Goal: Information Seeking & Learning: Learn about a topic

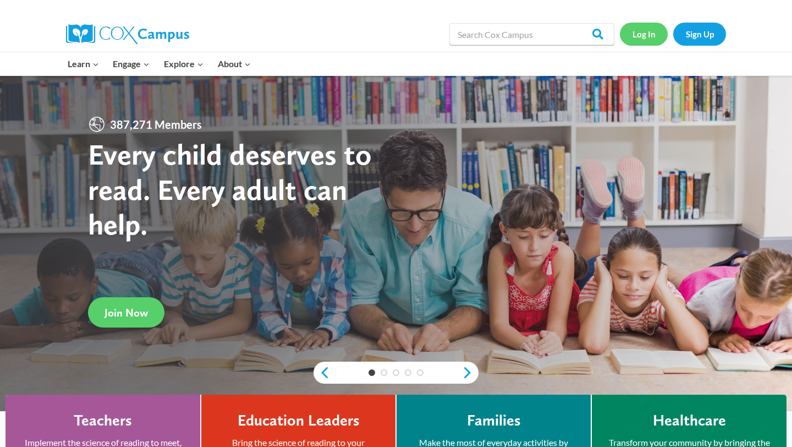
click at [649, 34] on link "Log In" at bounding box center [644, 34] width 48 height 23
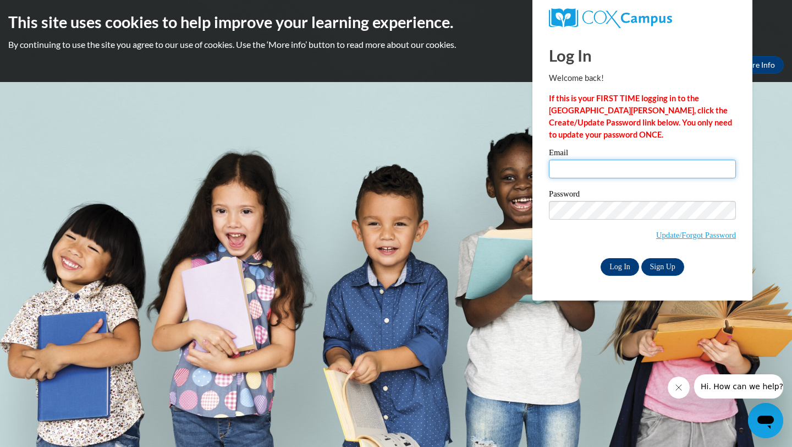
type input "vanalstineabigail@gmail.com"
click at [630, 272] on input "Log In" at bounding box center [620, 267] width 38 height 18
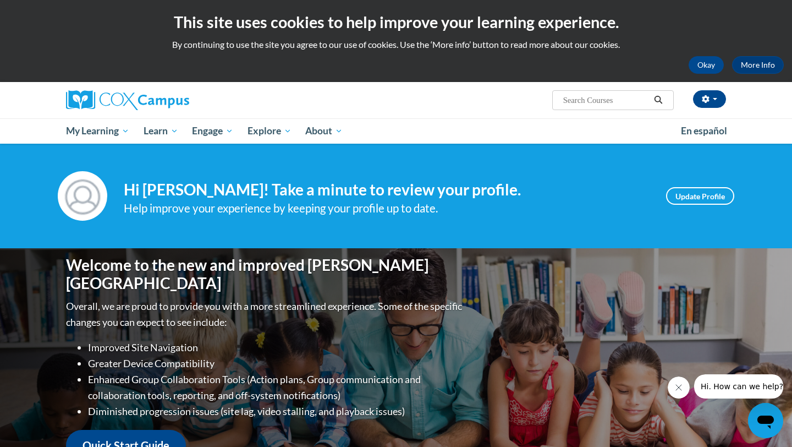
click at [560, 97] on span "Search Search..." at bounding box center [613, 100] width 122 height 20
click at [565, 104] on input "Search..." at bounding box center [606, 99] width 88 height 13
type input "semantics"
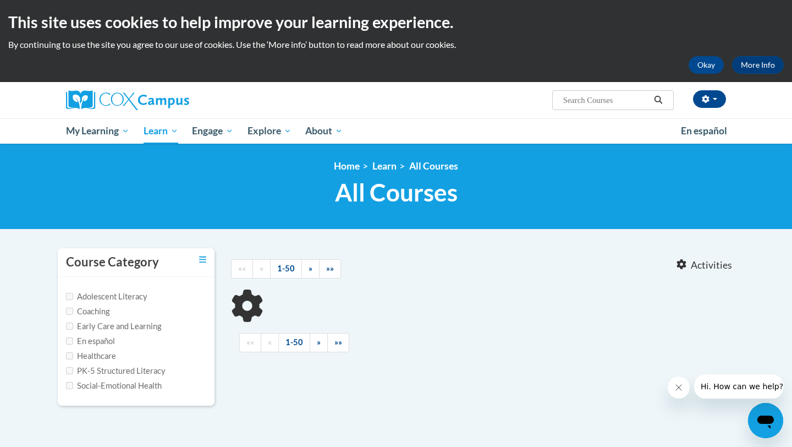
type input "semantics"
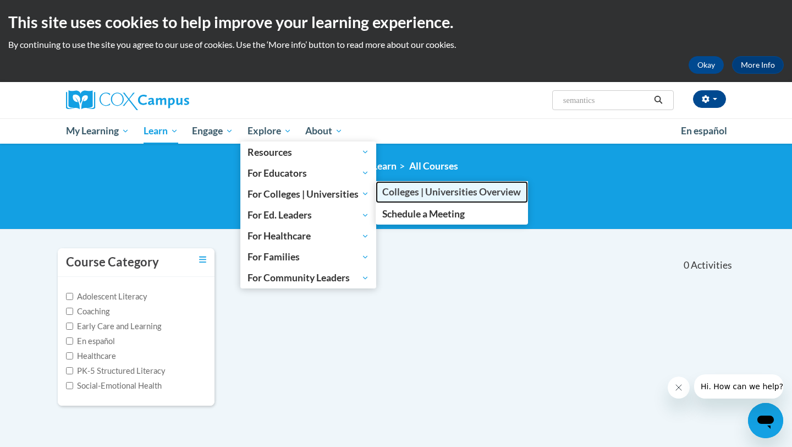
click at [409, 192] on span "Colleges | Universities Overview" at bounding box center [451, 192] width 139 height 12
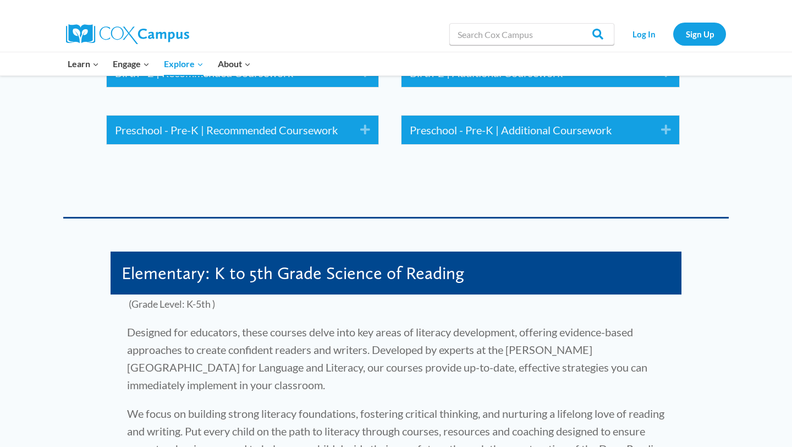
scroll to position [1323, 0]
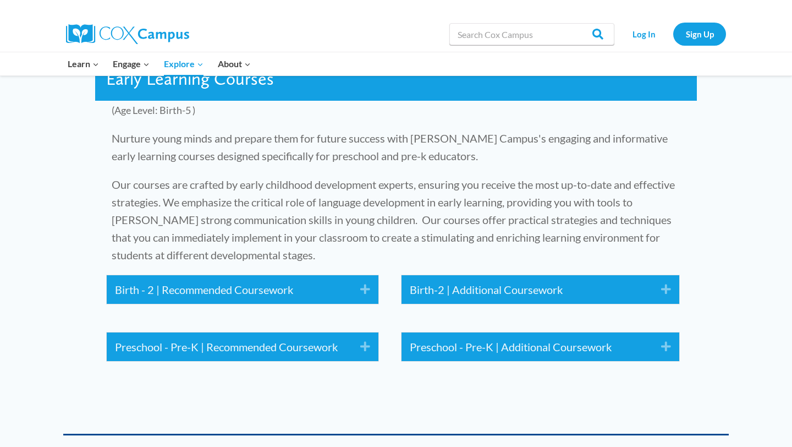
click at [251, 339] on div "Preschool - Pre-K | Recommended Coursework Expand" at bounding box center [243, 346] width 272 height 29
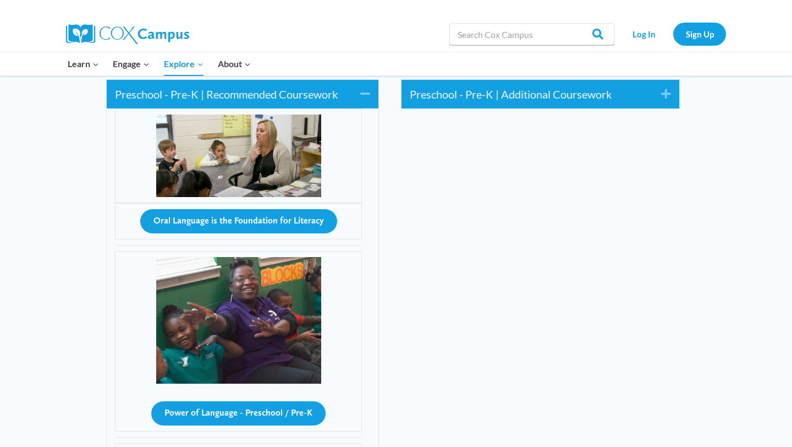
scroll to position [1490, 0]
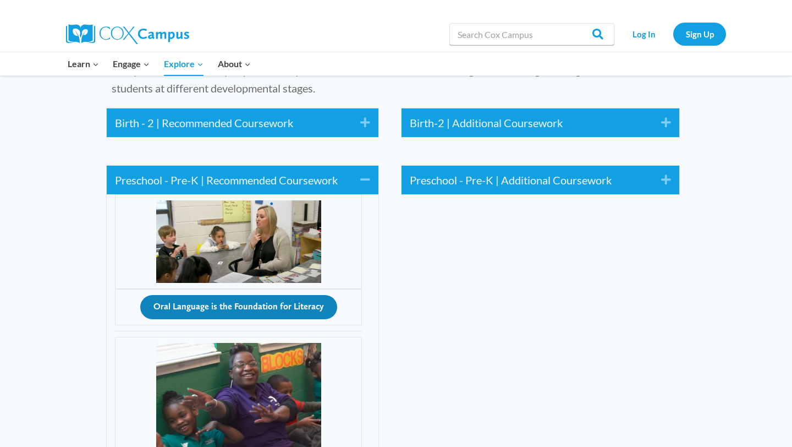
click at [232, 295] on button "Oral Language is the Foundation for Literacy" at bounding box center [238, 307] width 197 height 24
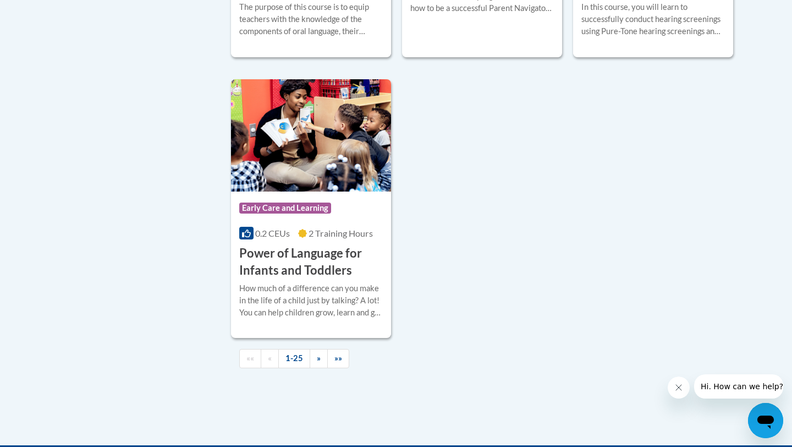
scroll to position [2585, 0]
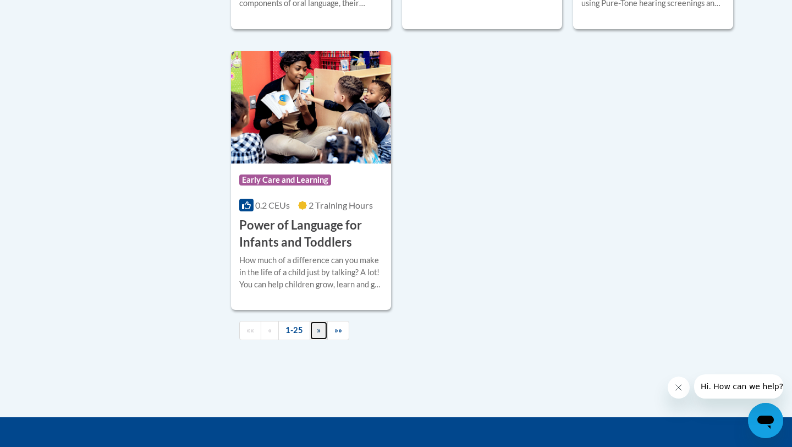
click at [325, 336] on link "»" at bounding box center [319, 330] width 18 height 19
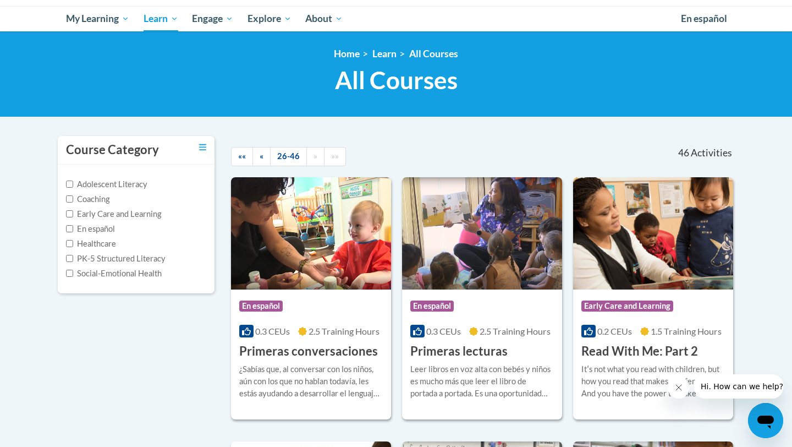
scroll to position [108, 0]
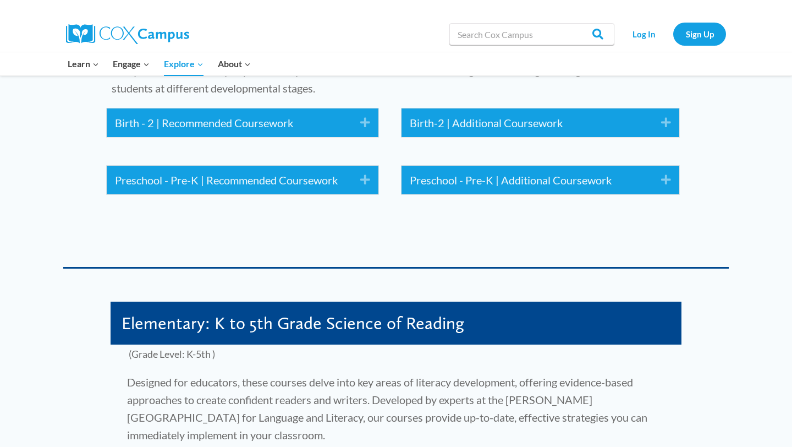
click at [249, 114] on link "Birth - 2 | Recommended Coursework" at bounding box center [229, 123] width 229 height 18
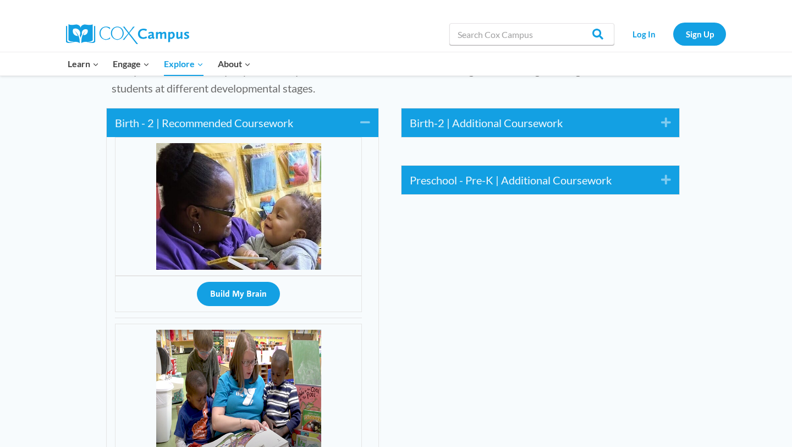
click at [442, 173] on div "Preschool - Pre-K | Additional Coursework Expand" at bounding box center [540, 180] width 278 height 29
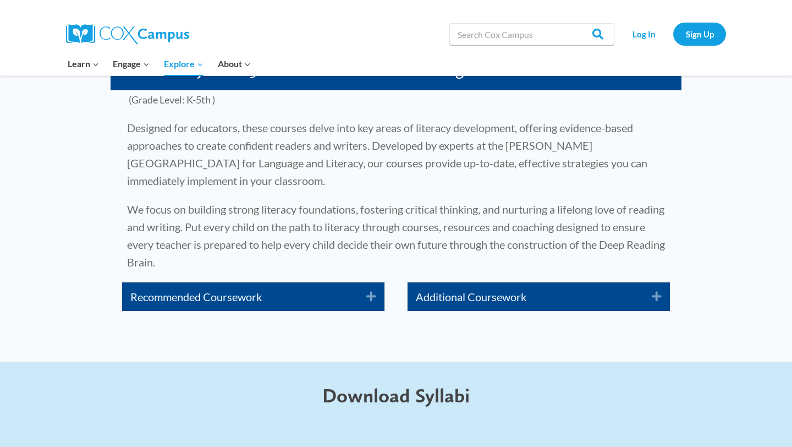
scroll to position [3186, 0]
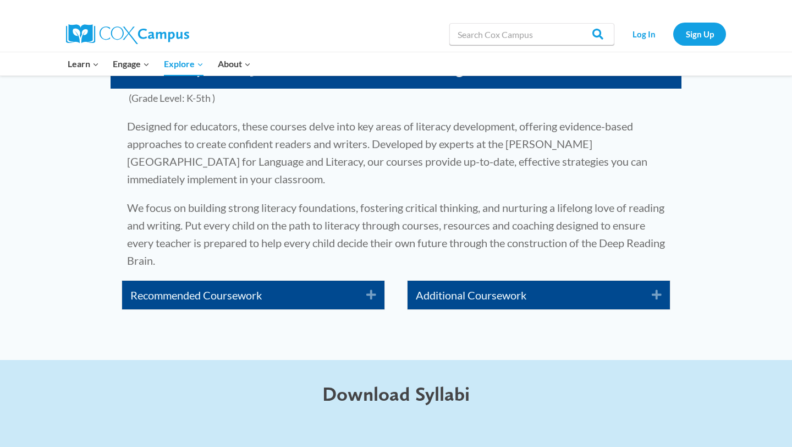
click at [366, 287] on div "Recommended Coursework Expand" at bounding box center [253, 294] width 262 height 29
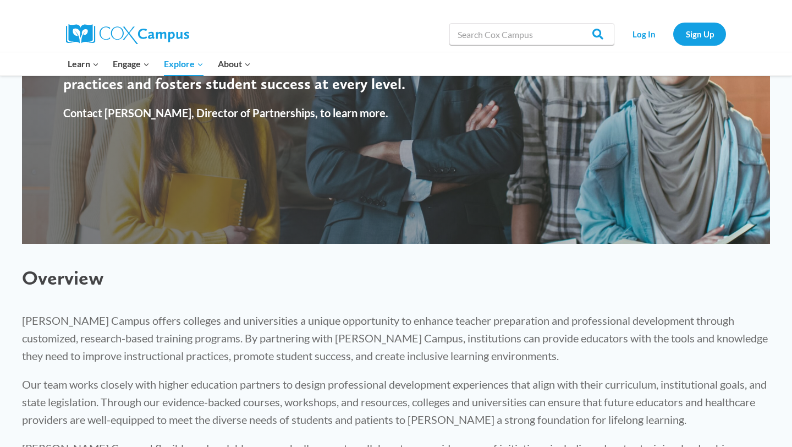
scroll to position [0, 0]
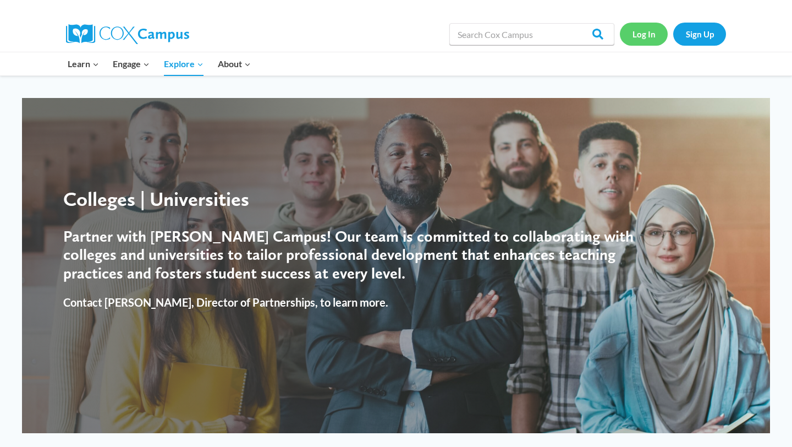
click at [649, 30] on link "Log In" at bounding box center [644, 34] width 48 height 23
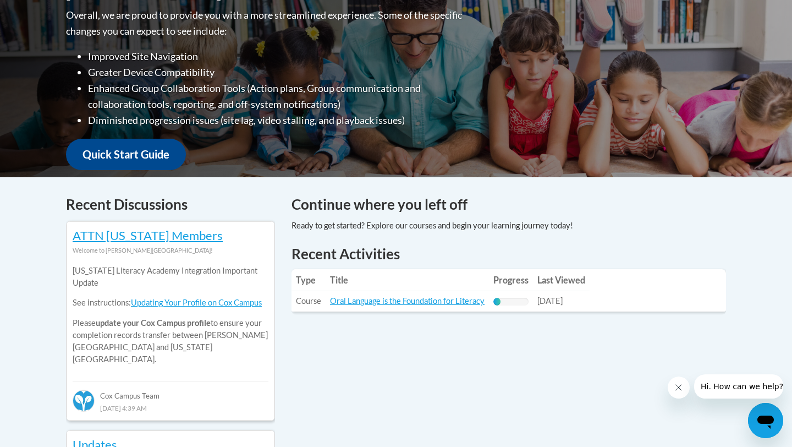
scroll to position [360, 0]
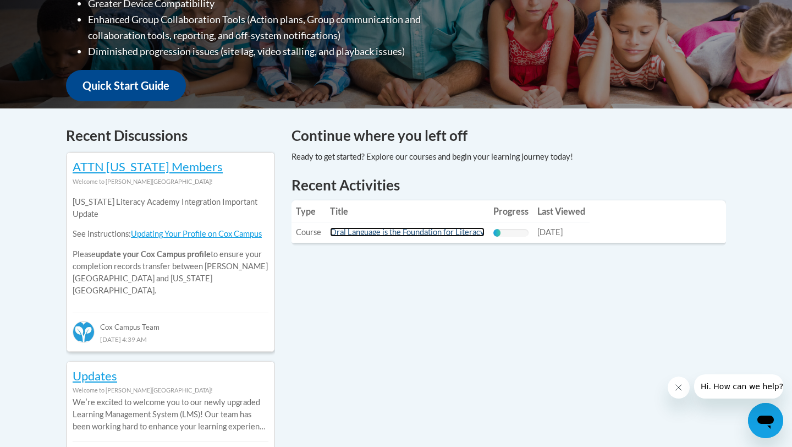
click at [399, 228] on link "Oral Language is the Foundation for Literacy" at bounding box center [407, 231] width 155 height 9
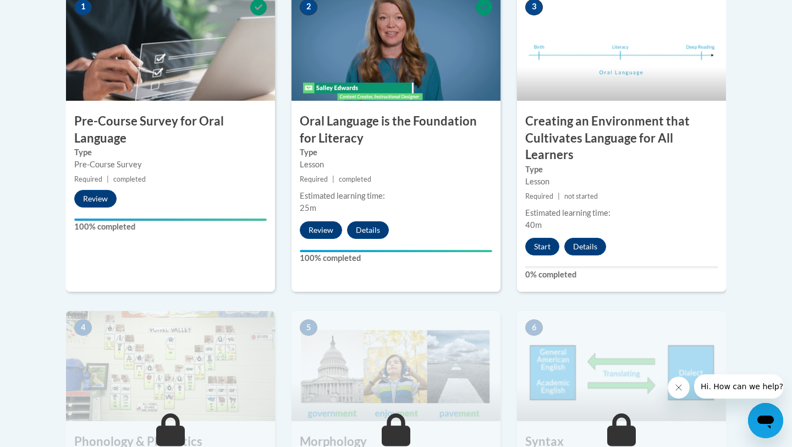
scroll to position [332, 0]
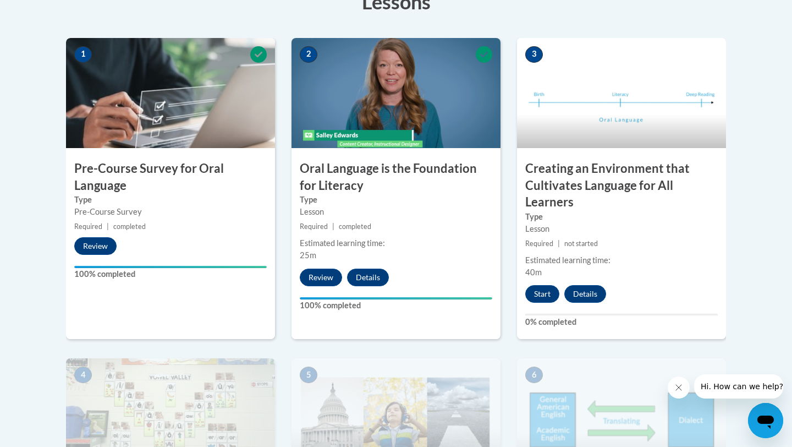
click at [537, 278] on div "Estimated learning time: 40m" at bounding box center [621, 266] width 209 height 24
click at [537, 310] on div "3 Creating an Environment that Cultivates Language for All Learners Type Lesson…" at bounding box center [621, 188] width 209 height 301
click at [537, 299] on button "Start" at bounding box center [542, 294] width 34 height 18
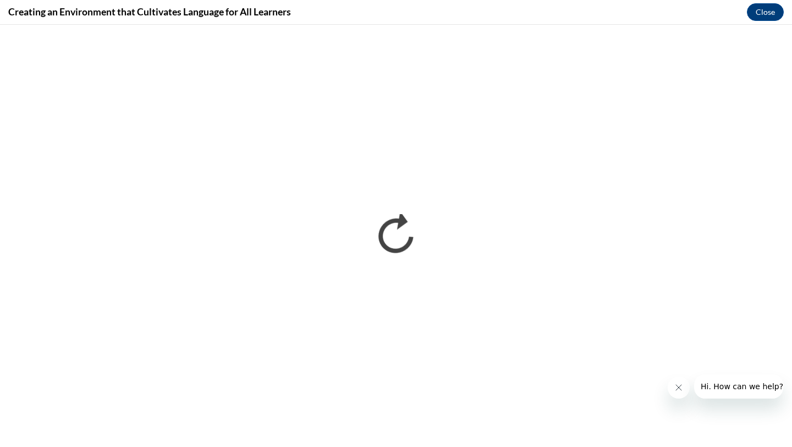
scroll to position [0, 0]
